Goal: Task Accomplishment & Management: Use online tool/utility

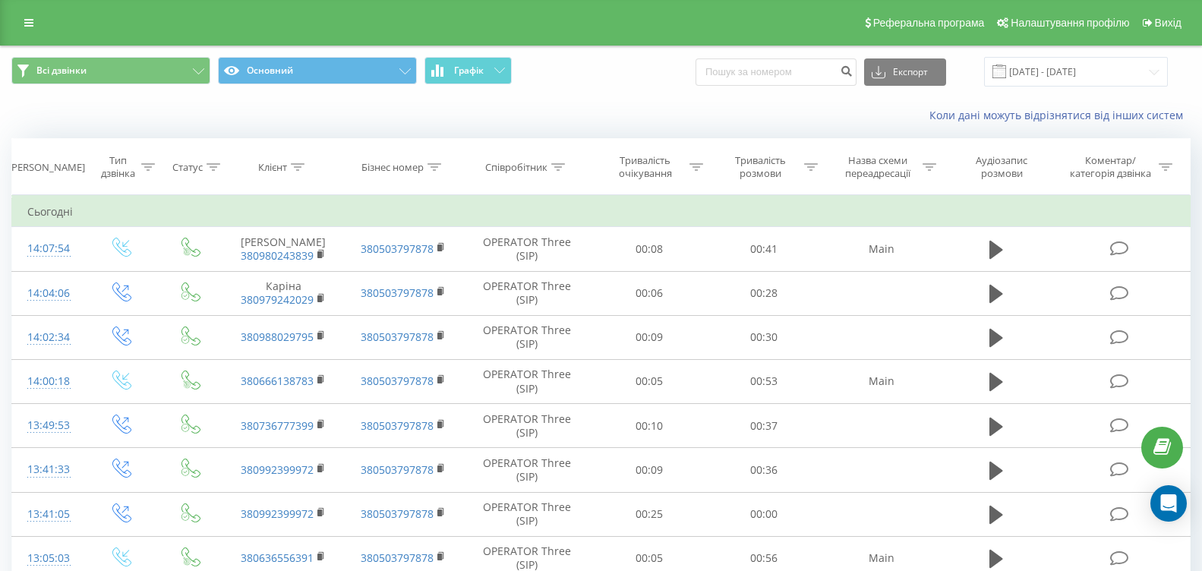
click at [501, 72] on icon at bounding box center [499, 70] width 11 height 5
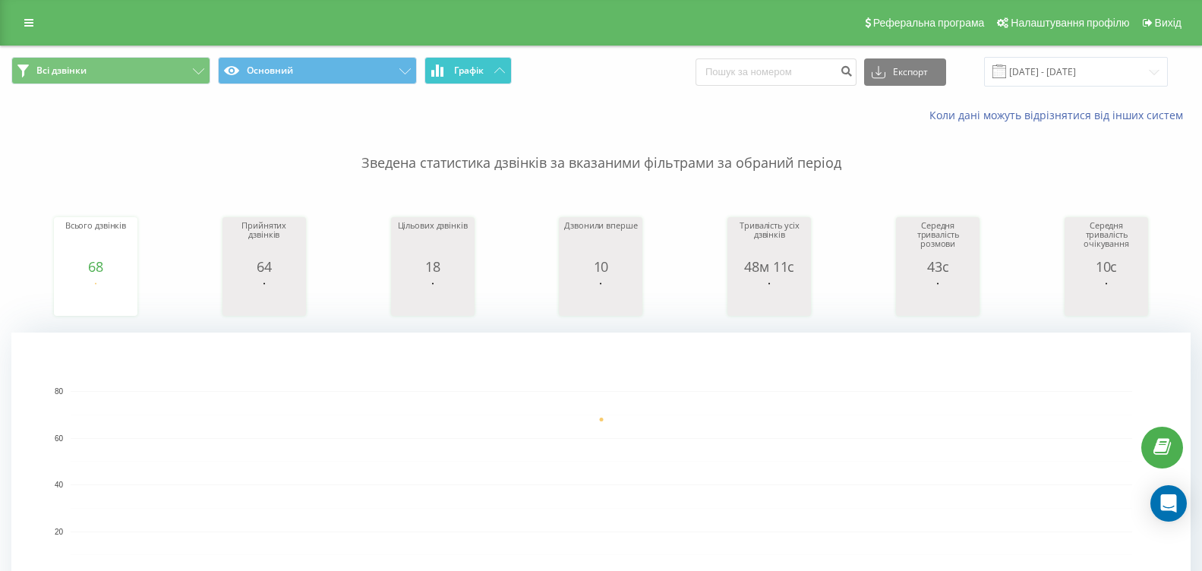
click at [461, 74] on span "Графік" at bounding box center [469, 70] width 30 height 11
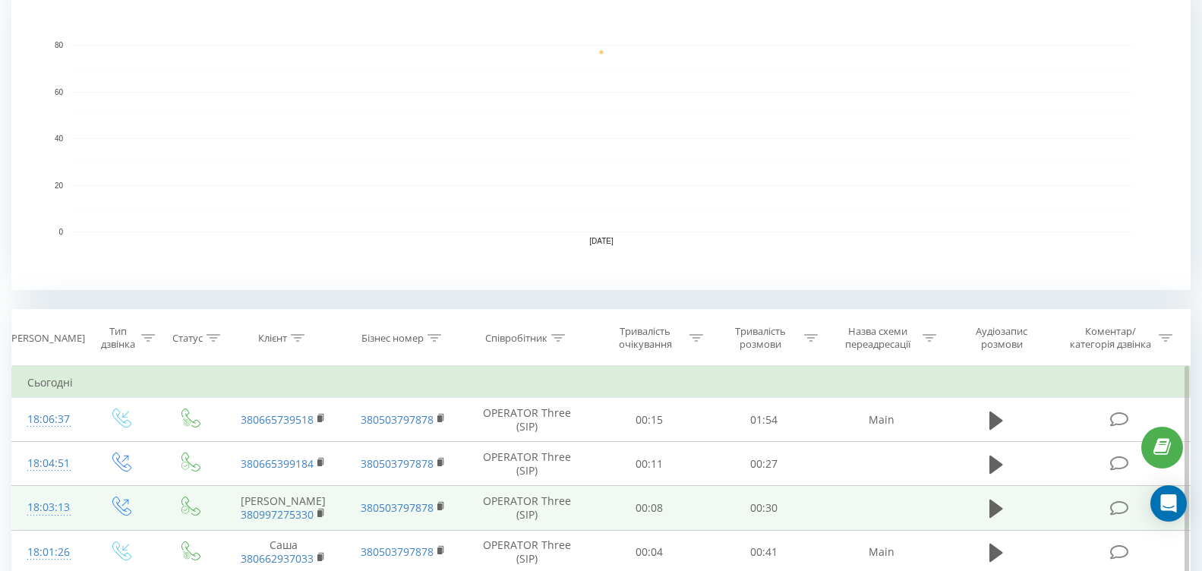
scroll to position [456, 0]
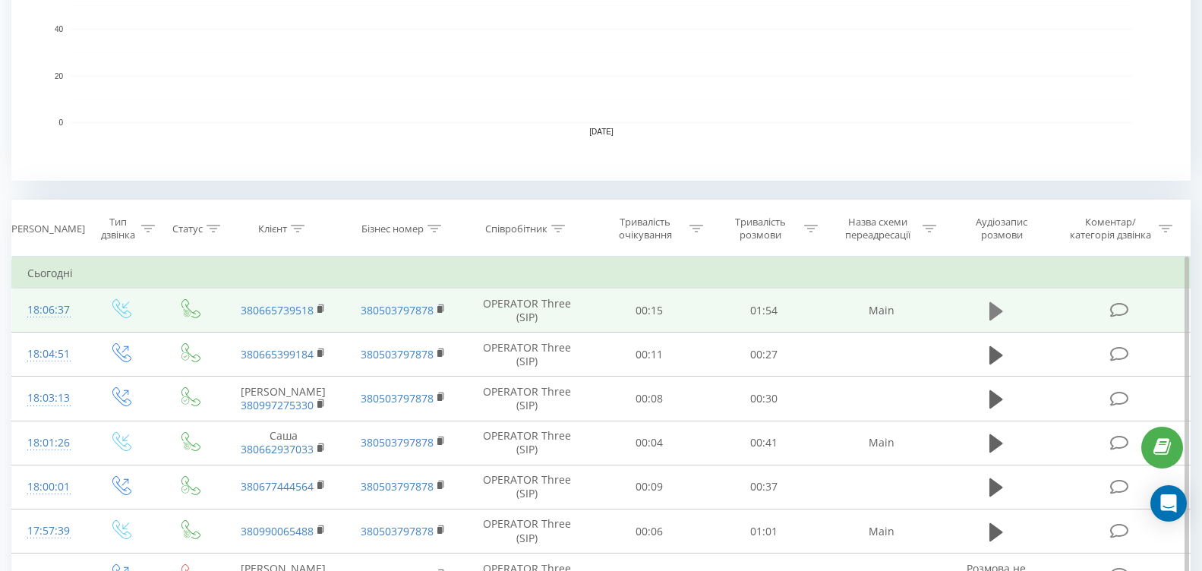
click at [995, 311] on icon at bounding box center [996, 310] width 14 height 18
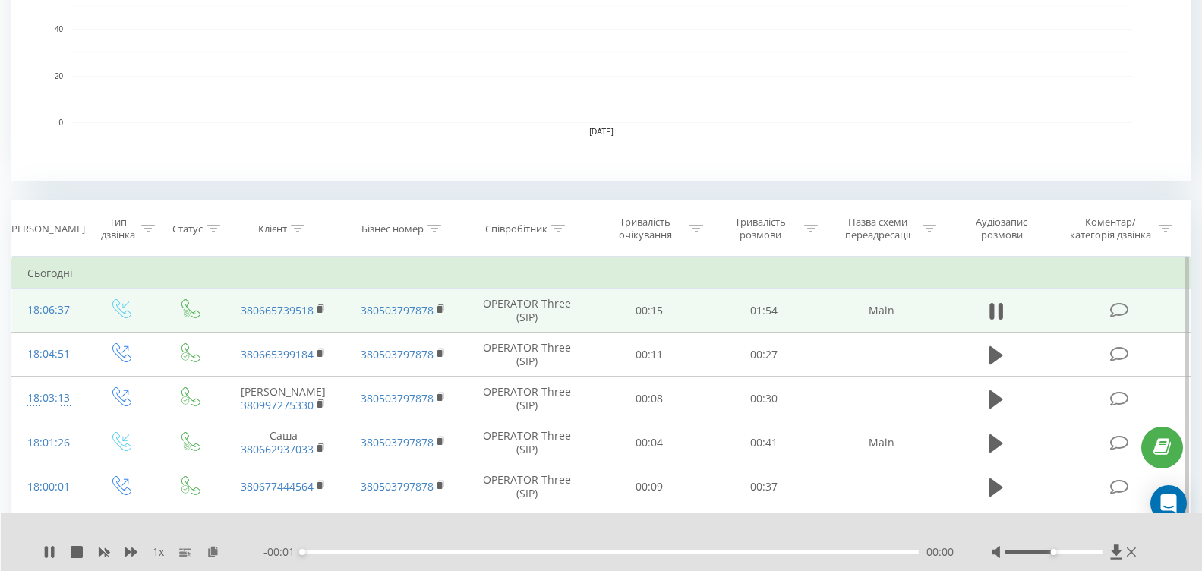
click at [341, 550] on div "00:00" at bounding box center [610, 552] width 617 height 5
click at [1099, 550] on div at bounding box center [1053, 552] width 98 height 5
drag, startPoint x: 1099, startPoint y: 550, endPoint x: 1120, endPoint y: 550, distance: 21.3
click at [1120, 550] on div at bounding box center [1066, 551] width 148 height 15
click at [430, 554] on div "- 01:51 00:04 00:04" at bounding box center [608, 551] width 690 height 15
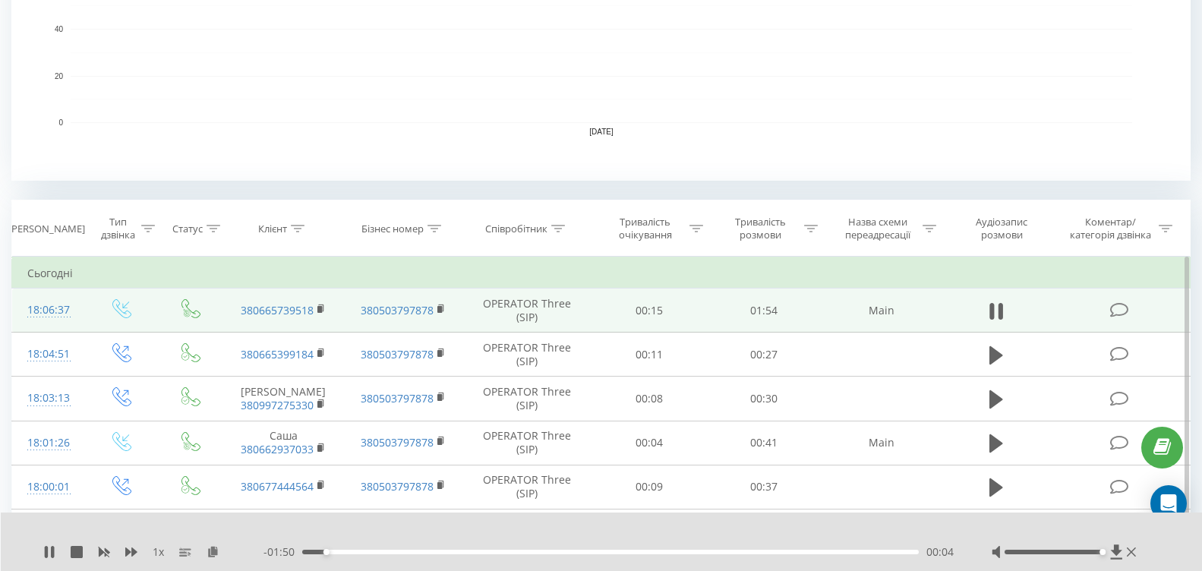
click at [437, 550] on div "00:04" at bounding box center [610, 552] width 617 height 5
click at [398, 550] on div "00:17" at bounding box center [610, 552] width 617 height 5
click at [491, 547] on div "- 01:33 00:21 00:21" at bounding box center [608, 551] width 690 height 15
click at [484, 557] on div "- 01:21 00:34 00:34" at bounding box center [608, 551] width 690 height 15
click at [538, 547] on div "- 01:20 00:34 00:34" at bounding box center [608, 551] width 690 height 15
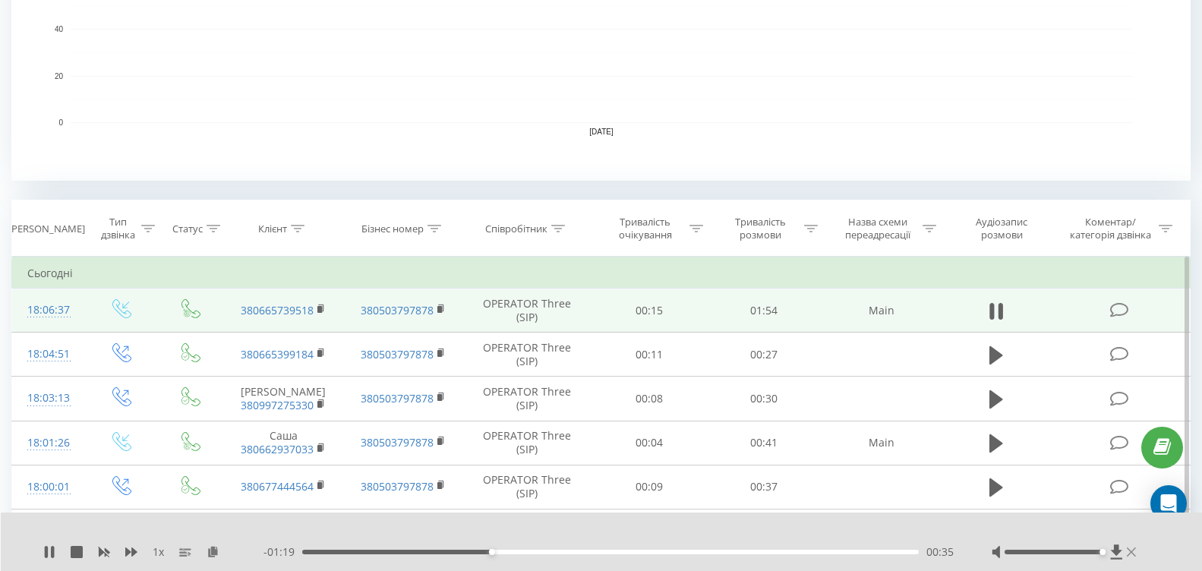
click at [1134, 550] on icon at bounding box center [1131, 551] width 9 height 9
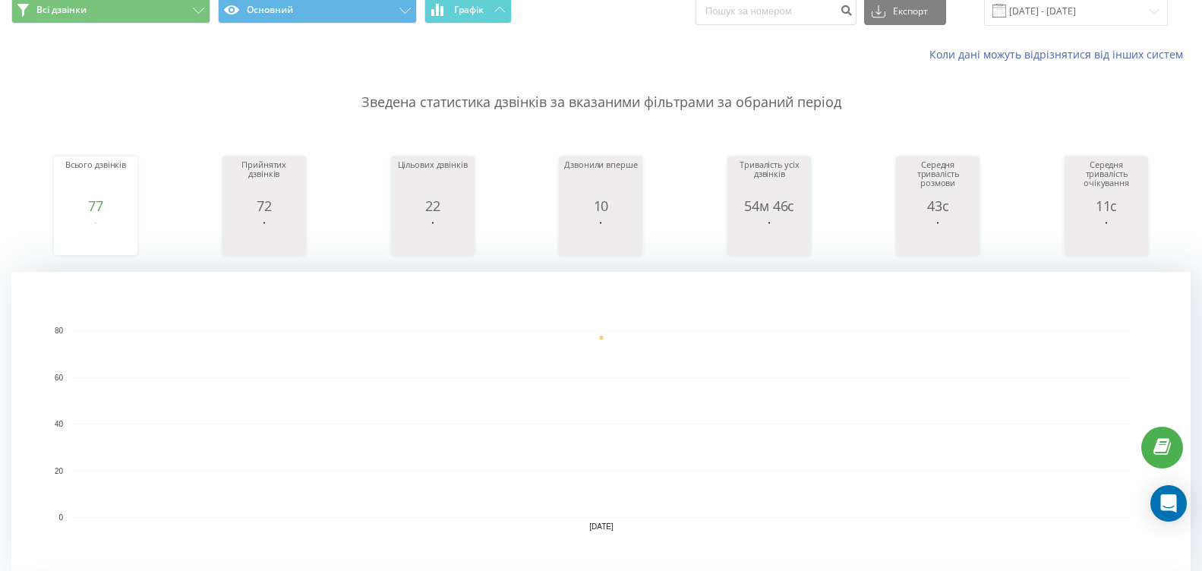
scroll to position [0, 0]
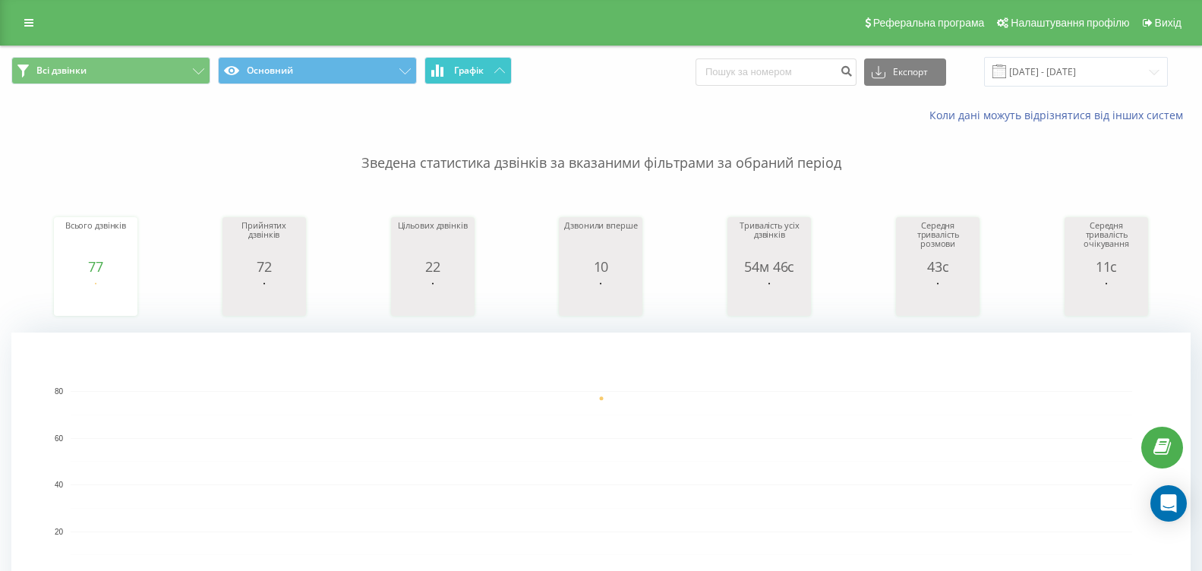
click at [497, 60] on button "Графік" at bounding box center [467, 70] width 87 height 27
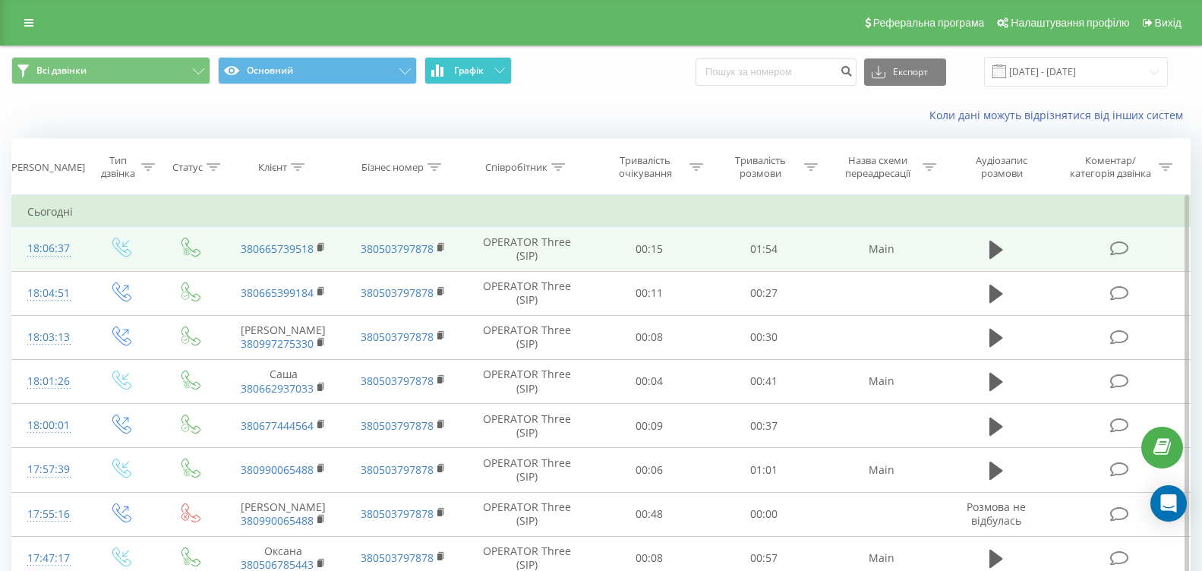
click at [497, 60] on button "Графік" at bounding box center [467, 70] width 87 height 27
